Goal: Complete application form: Complete application form

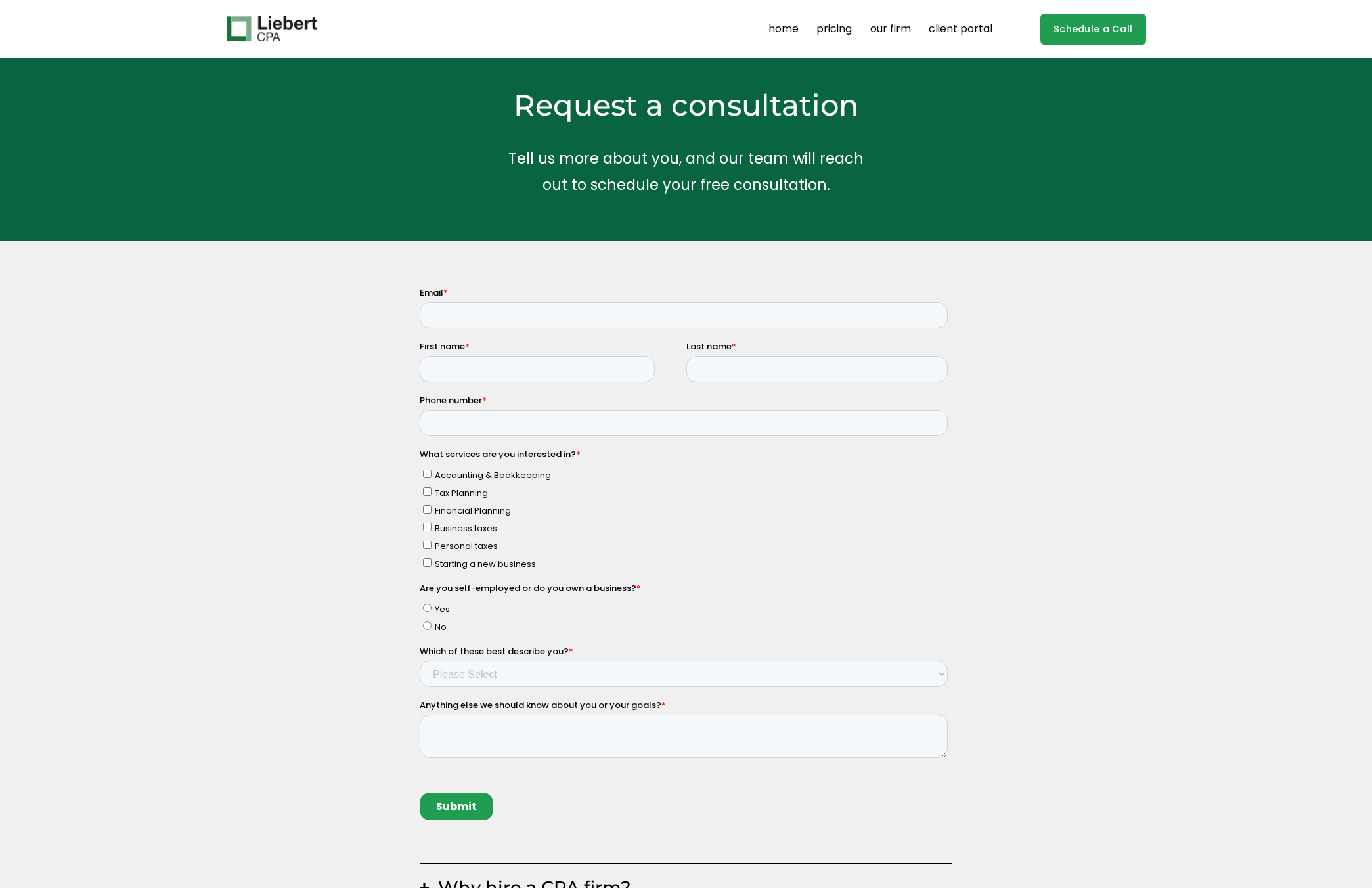
click at [1094, 26] on link "Schedule a Call" at bounding box center [1093, 29] width 106 height 31
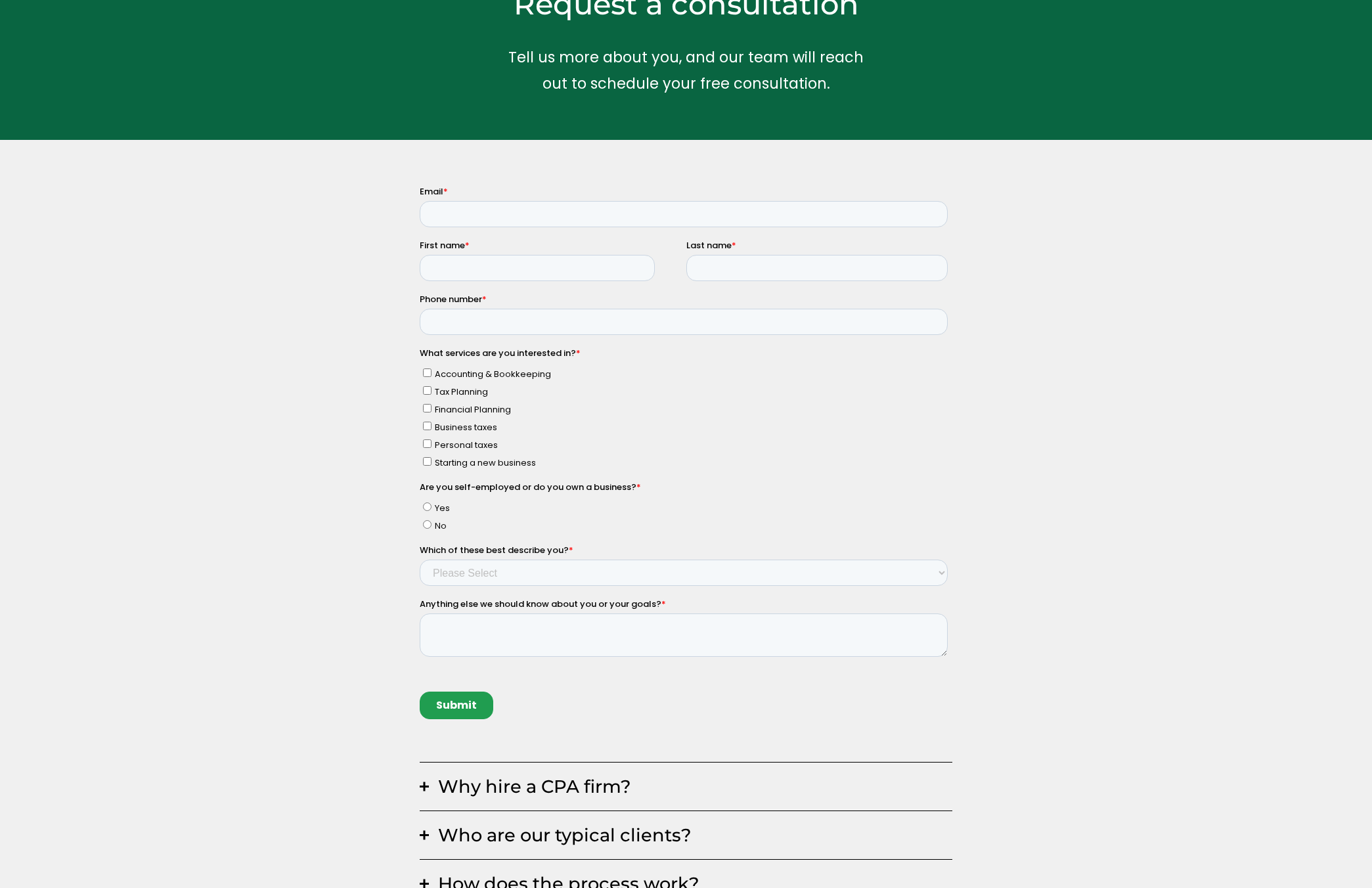
scroll to position [42, 0]
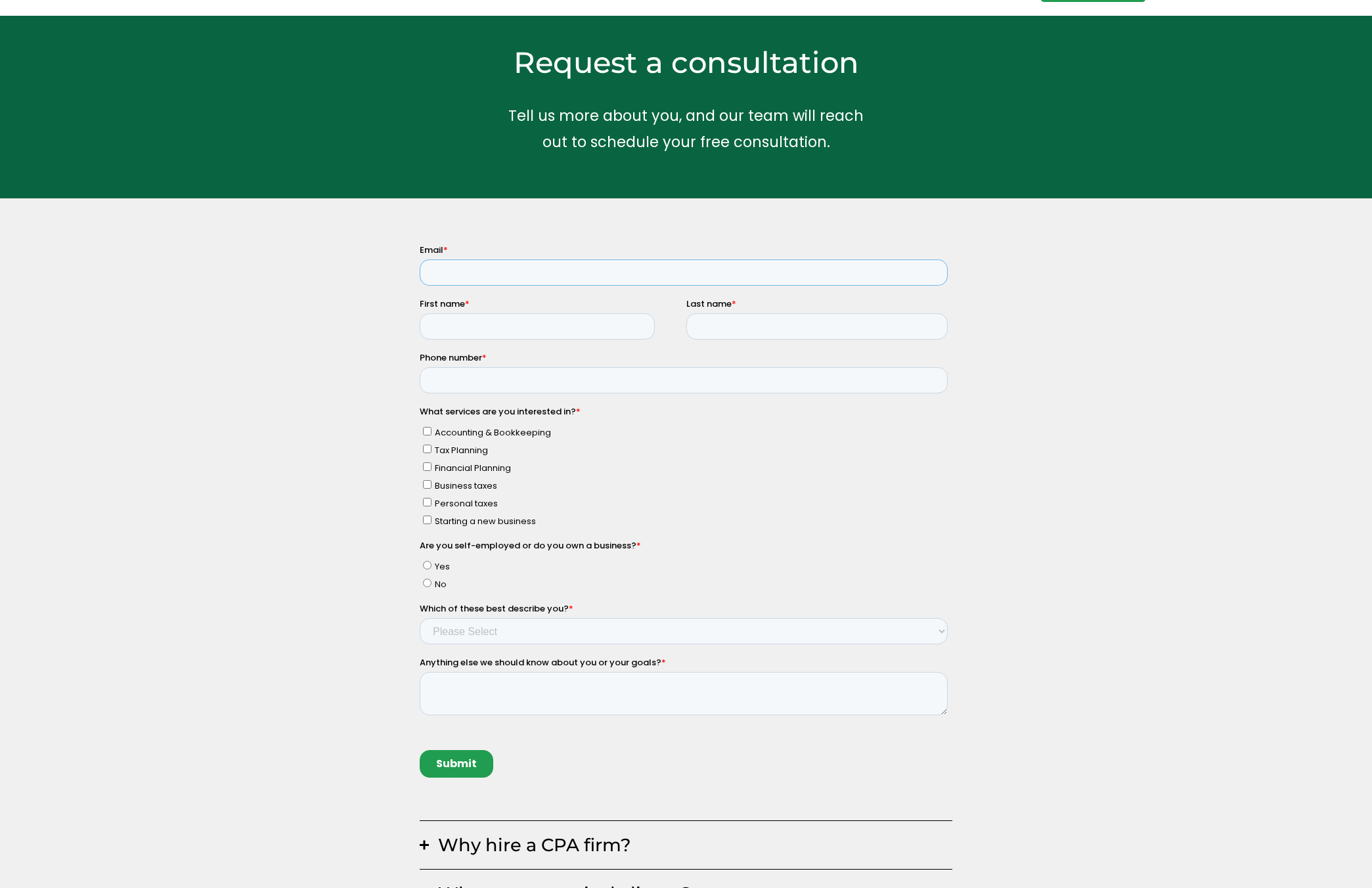
click at [539, 265] on input "Email *" at bounding box center [683, 273] width 528 height 26
type input "[EMAIL_ADDRESS][DOMAIN_NAME]"
click at [543, 325] on input "First name *" at bounding box center [537, 326] width 236 height 26
type input "Wanting"
click at [723, 331] on input "Last name *" at bounding box center [816, 326] width 261 height 26
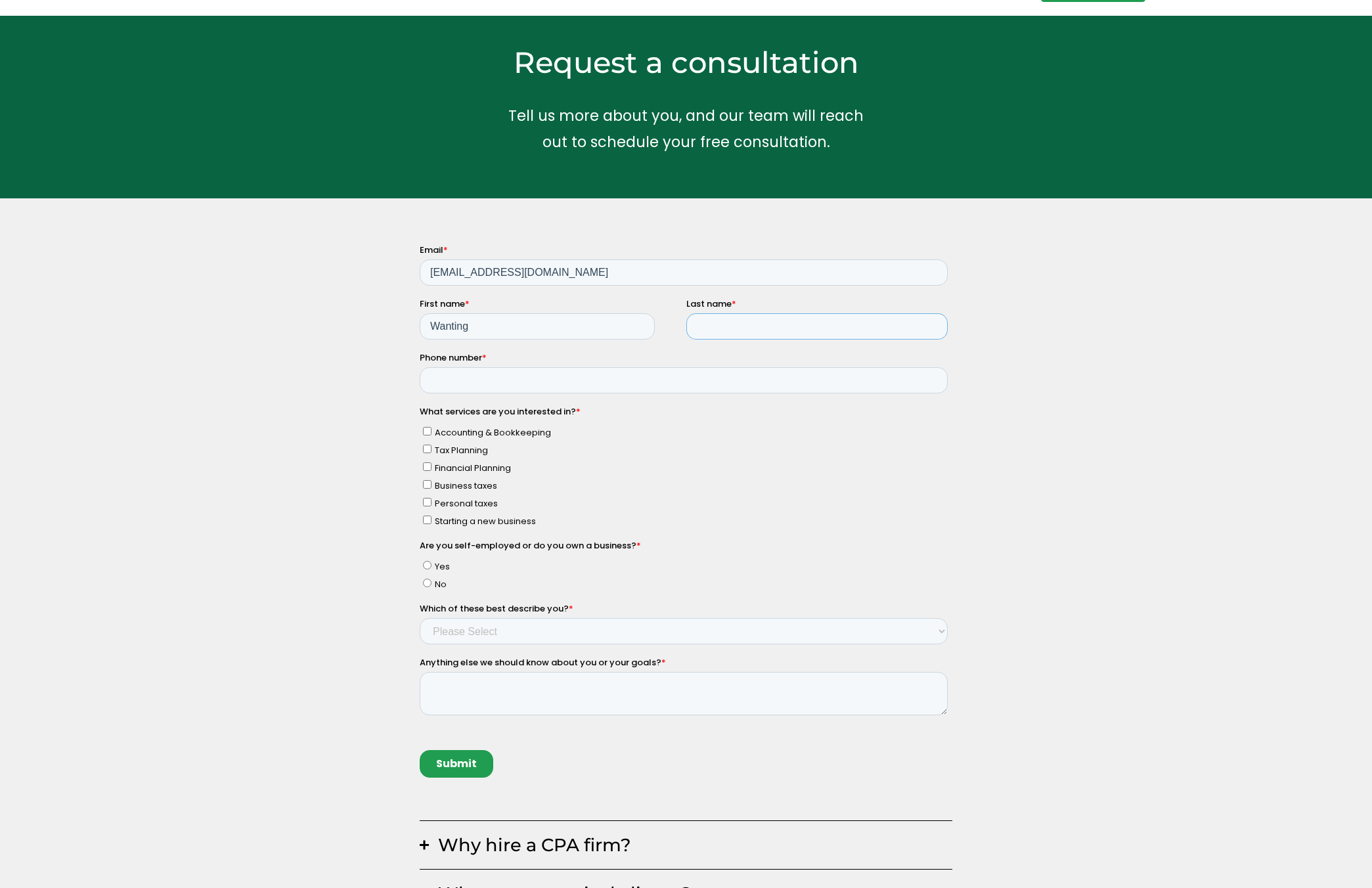
type input "[PERSON_NAME]"
click at [690, 388] on input "Phone number *" at bounding box center [683, 381] width 528 height 26
type input "7732515458"
click at [345, 489] on div "Why hire a CPA firm? Having a trusted financial partner for your business is a …" at bounding box center [686, 622] width 1372 height 759
click at [447, 501] on span "Personal taxes" at bounding box center [465, 503] width 63 height 12
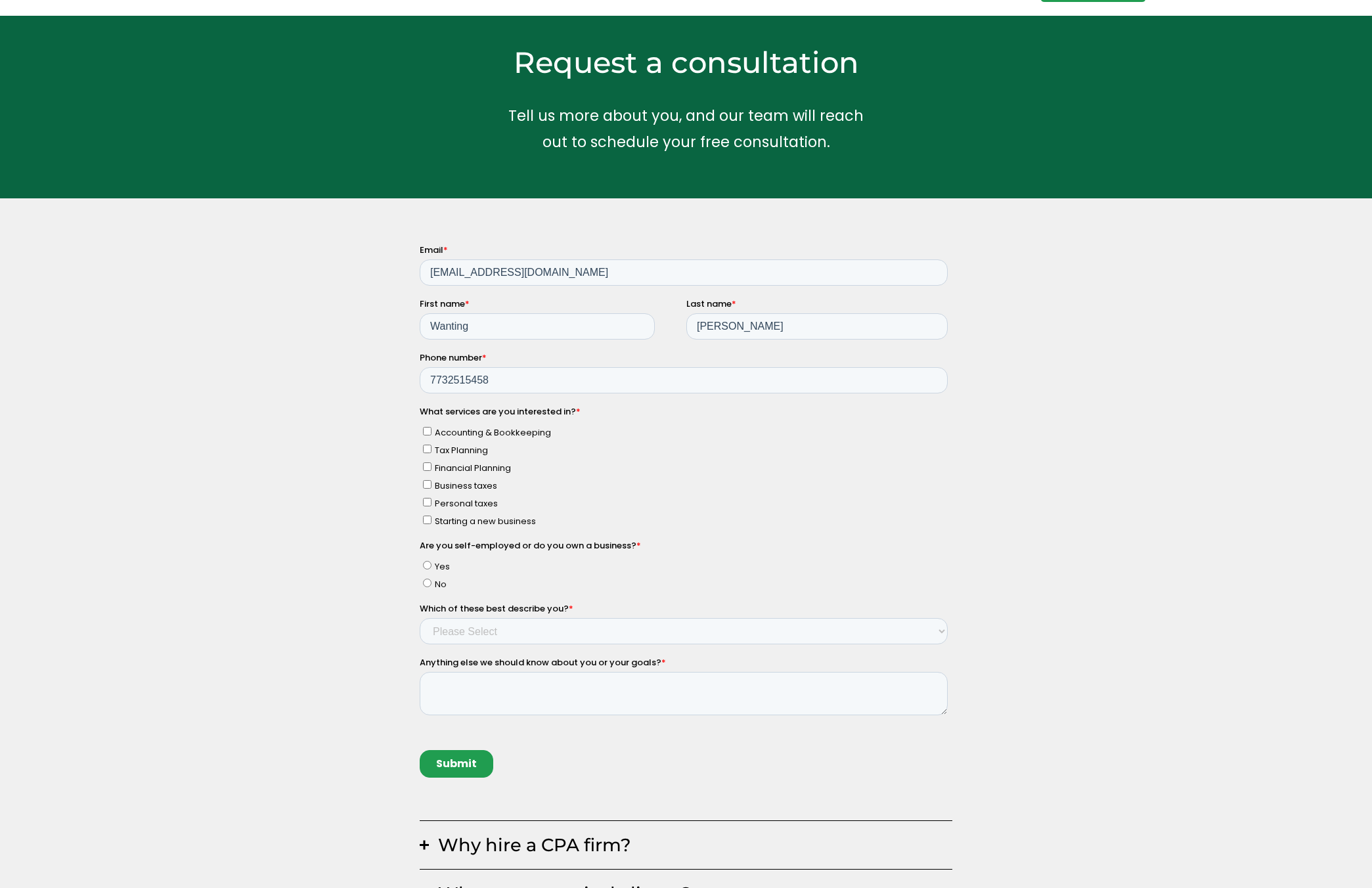
click at [431, 501] on input "Personal taxes" at bounding box center [427, 502] width 9 height 9
checkbox input "true"
click at [435, 581] on span "No" at bounding box center [440, 584] width 12 height 12
click at [431, 581] on input "No" at bounding box center [427, 583] width 9 height 9
radio input "true"
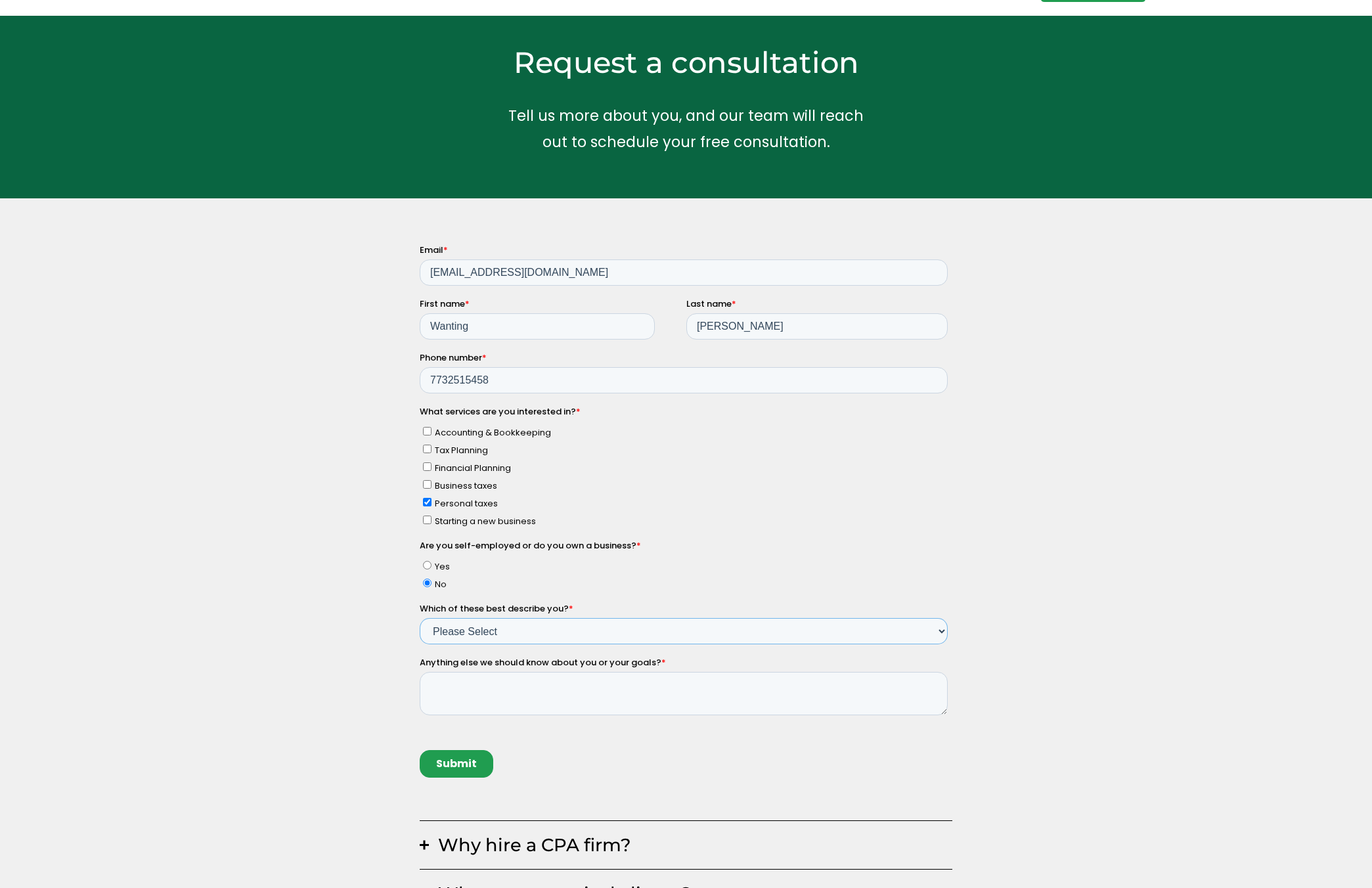
click at [453, 630] on select "Please Select Income < $100k Income between $100k-$250k Income between $250k-$5…" at bounding box center [683, 631] width 528 height 26
select select "Income between $350k-$500k"
click at [419, 618] on select "Please Select Income < $100k Income between $100k-$250k Income between $250k-$5…" at bounding box center [683, 631] width 528 height 26
click at [463, 690] on textarea "Anything else we should know about you or your goals? *" at bounding box center [683, 694] width 528 height 43
type textarea "add K-1 to 2024 return to amend."
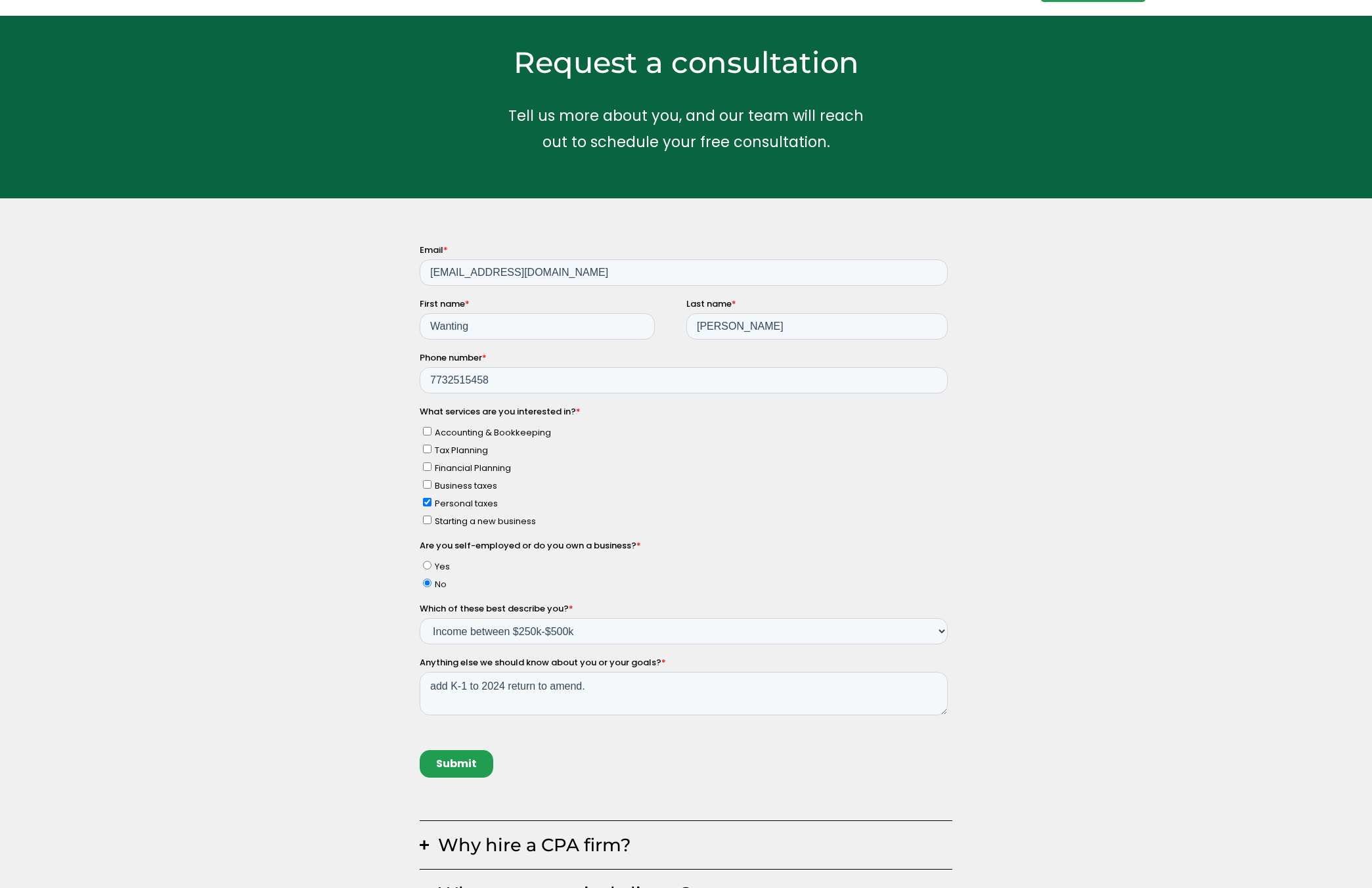
click at [449, 761] on input "Submit" at bounding box center [456, 764] width 73 height 28
